Goal: Task Accomplishment & Management: Use online tool/utility

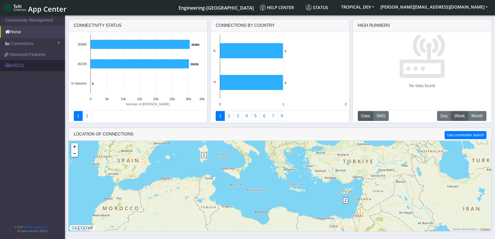
click at [20, 65] on link "eUICCs" at bounding box center [32, 65] width 65 height 11
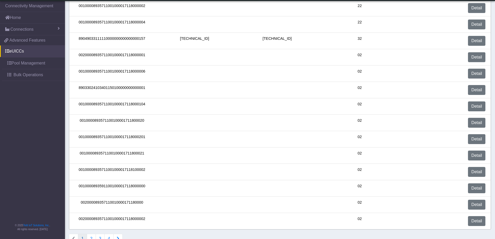
scroll to position [143, 0]
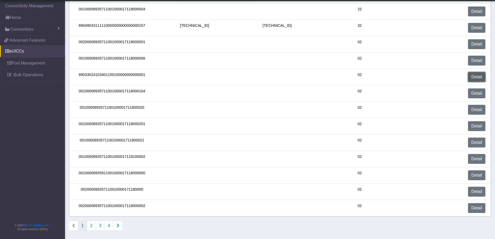
click at [475, 74] on link "Detail" at bounding box center [476, 77] width 17 height 10
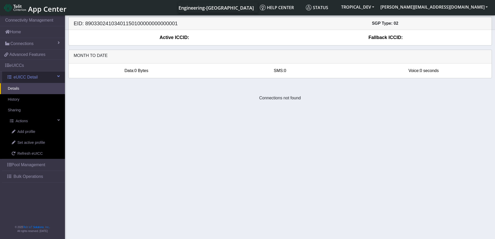
click at [27, 77] on span "eUICC Detail" at bounding box center [26, 77] width 24 height 6
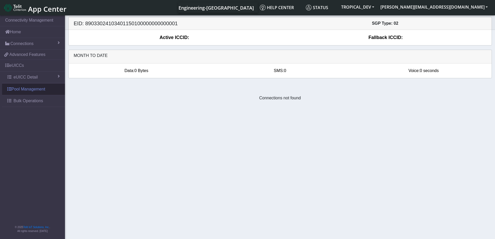
click at [26, 91] on link "Pool Management" at bounding box center [33, 88] width 63 height 11
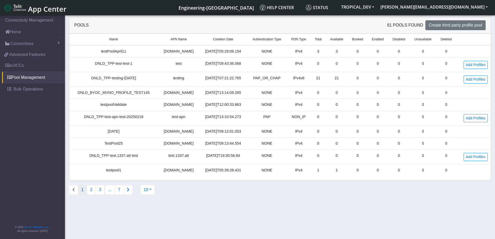
click at [225, 203] on section "Connectivity Management Home Connections List Map 6d4066192d9d1487195984f0bdfff…" at bounding box center [247, 127] width 495 height 226
